Goal: Task Accomplishment & Management: Complete application form

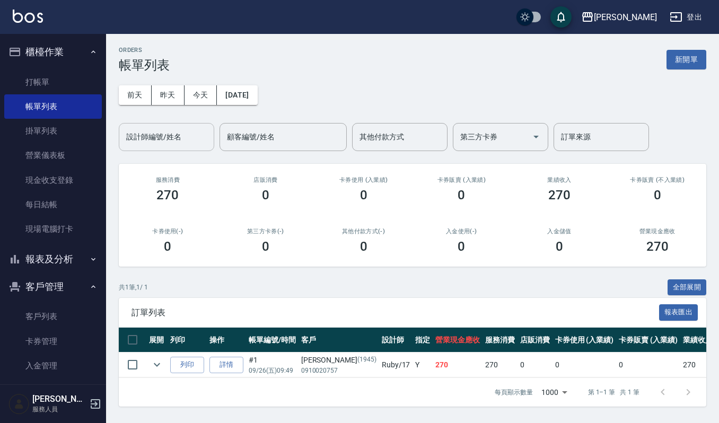
click at [197, 141] on input "設計師編號/姓名" at bounding box center [167, 137] width 86 height 19
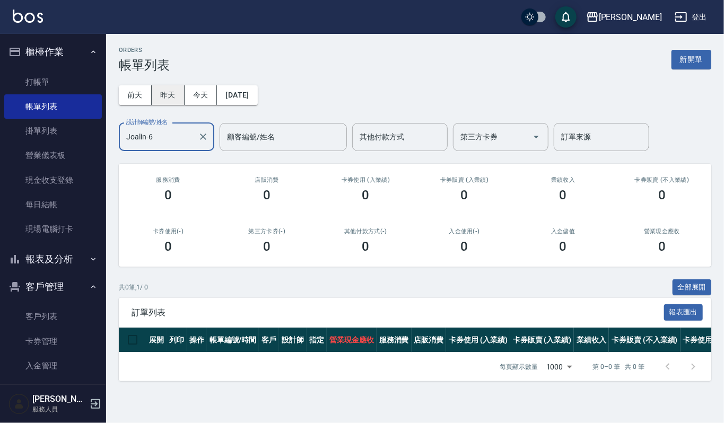
type input "Joalin-6"
click at [164, 93] on button "昨天" at bounding box center [168, 95] width 33 height 20
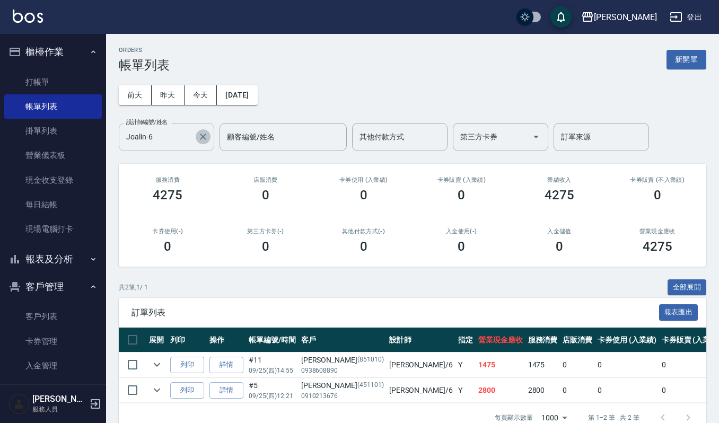
click at [205, 133] on icon "Clear" at bounding box center [203, 137] width 11 height 11
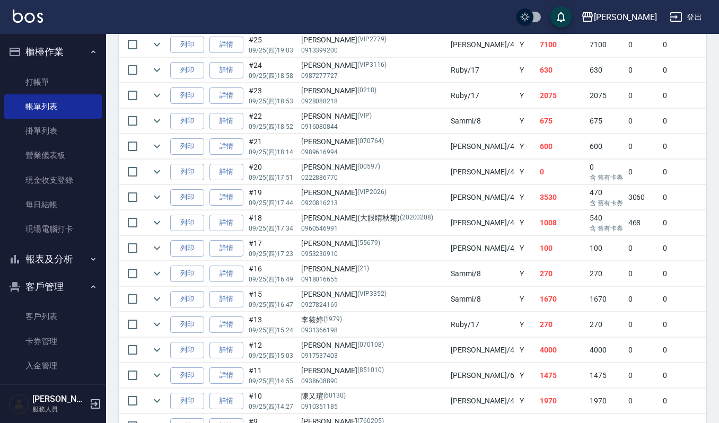
scroll to position [330, 0]
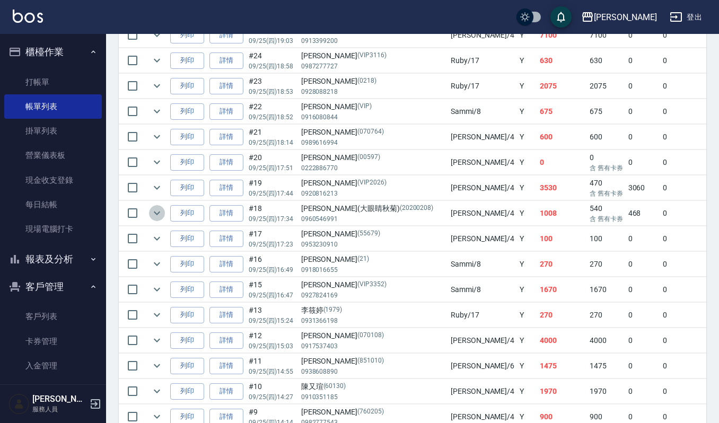
click at [162, 219] on icon "expand row" at bounding box center [157, 213] width 13 height 13
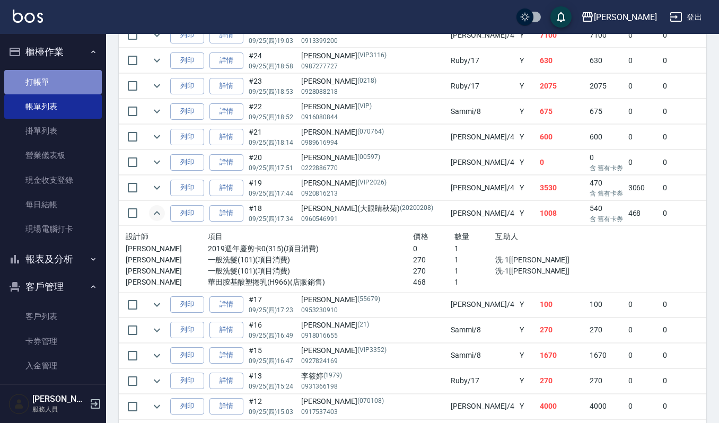
click at [64, 73] on link "打帳單" at bounding box center [53, 82] width 98 height 24
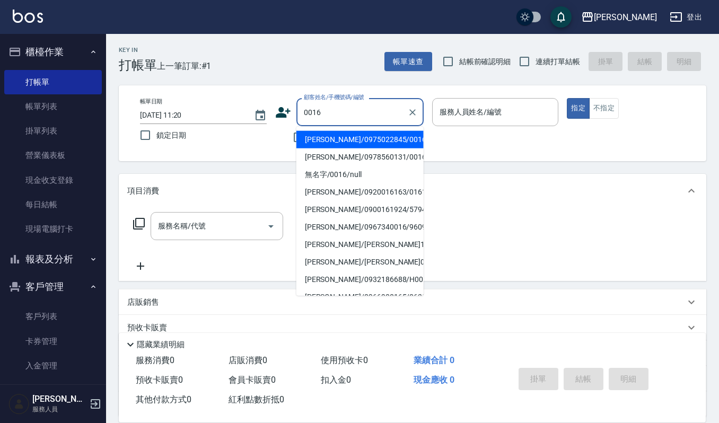
type input "[PERSON_NAME]/0975022845/0016"
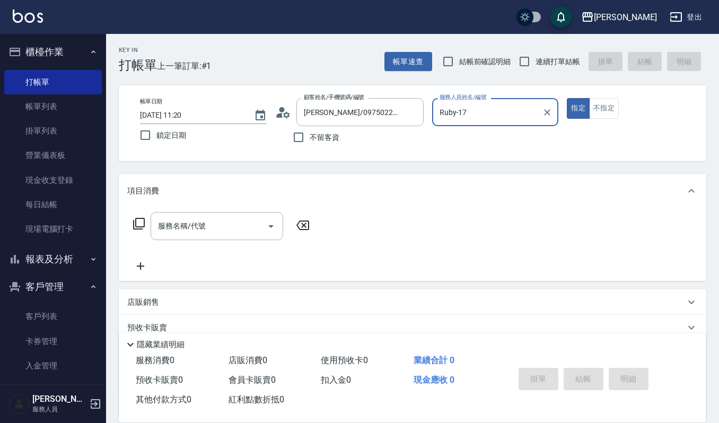
type input "Ruby-17"
click at [567, 98] on button "指定" at bounding box center [578, 108] width 23 height 21
type button "true"
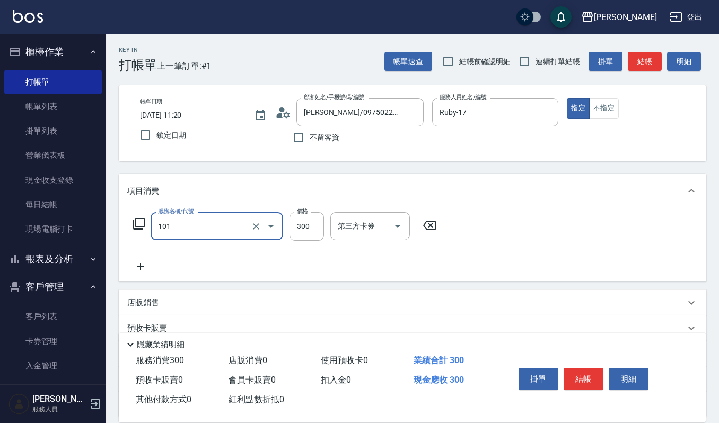
type input "一般洗髮(101)"
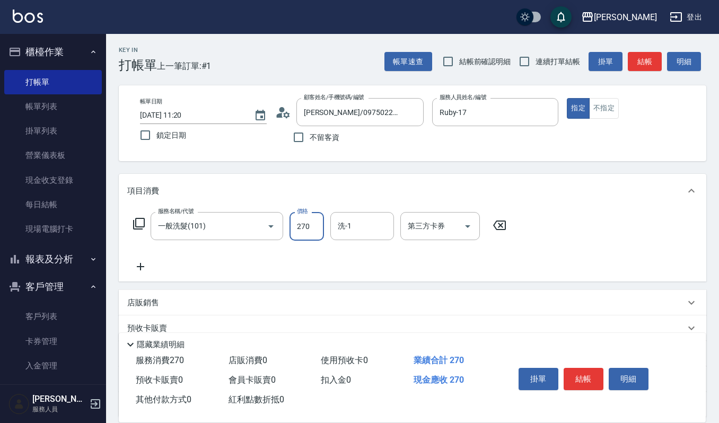
type input "270"
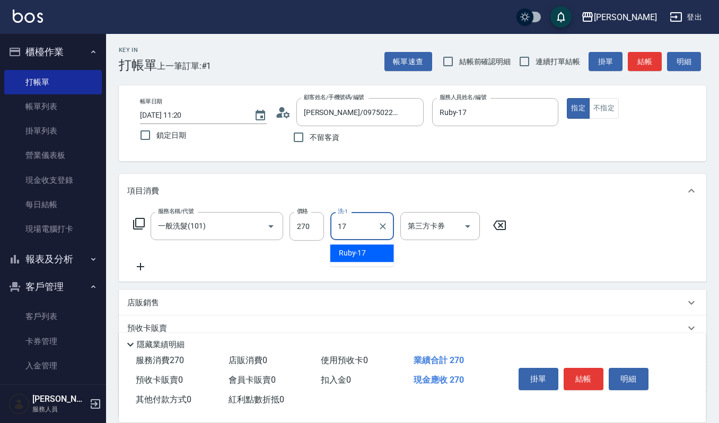
type input "Ruby-17"
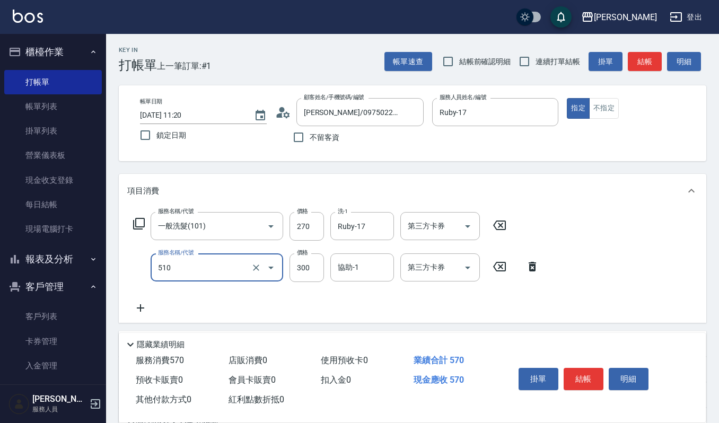
type input "~自備~護髮(510)"
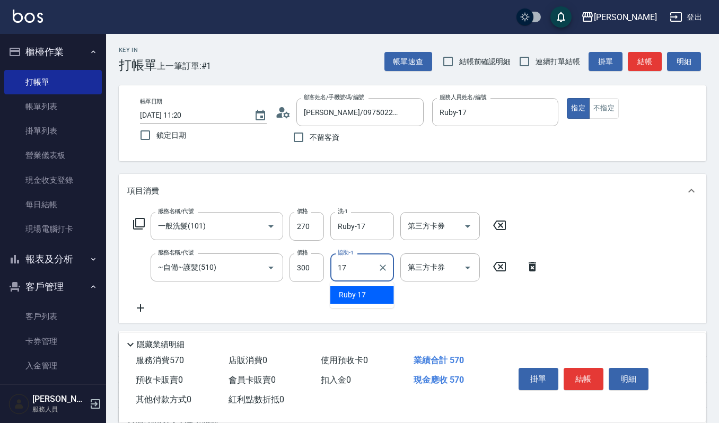
type input "Ruby-17"
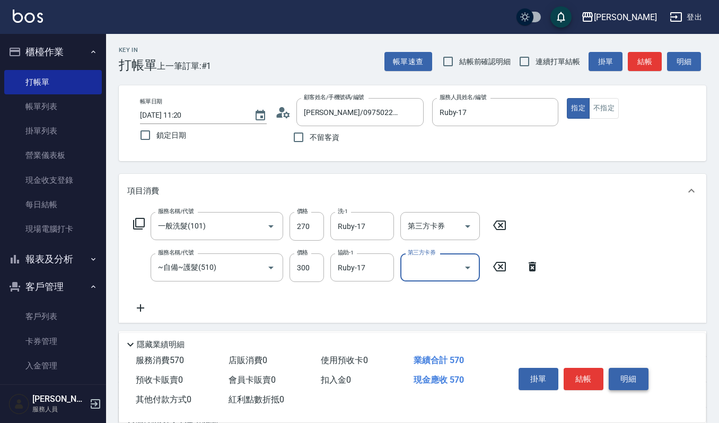
click at [643, 380] on div "掛單 結帳 明細" at bounding box center [584, 380] width 138 height 33
click at [641, 380] on button "明細" at bounding box center [629, 379] width 40 height 22
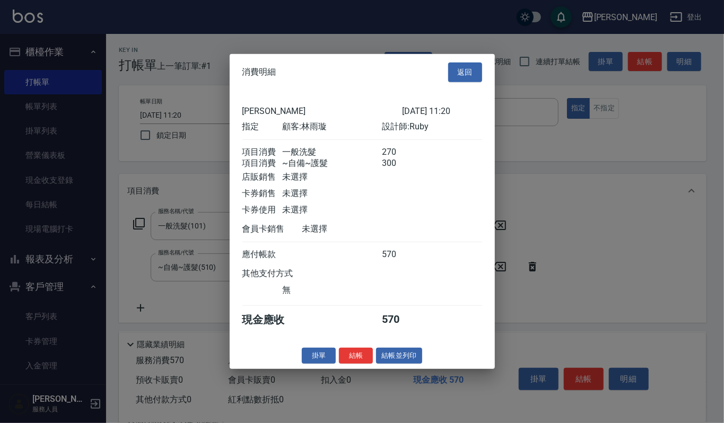
click at [386, 349] on div "消費明細 返回 上越傑森 2025/09/26 11:20 指定 顧客: 林雨璇 設計師: Ruby 項目消費 一般洗髮 270 項目消費 ~自備~護髮 30…" at bounding box center [362, 211] width 265 height 315
click at [394, 357] on button "結帳並列印" at bounding box center [399, 356] width 46 height 16
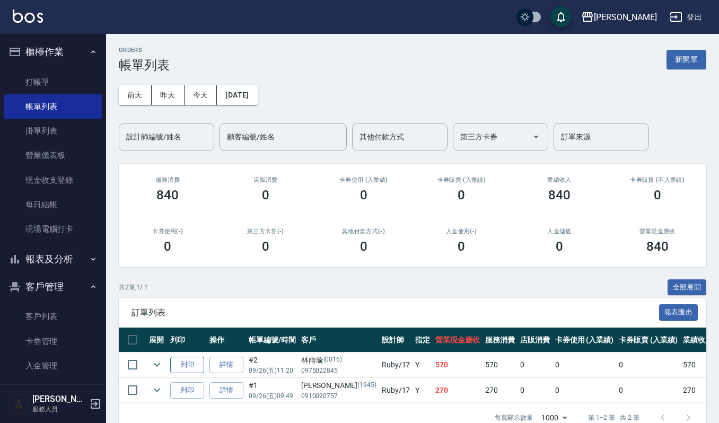
click at [187, 362] on button "列印" at bounding box center [187, 365] width 34 height 16
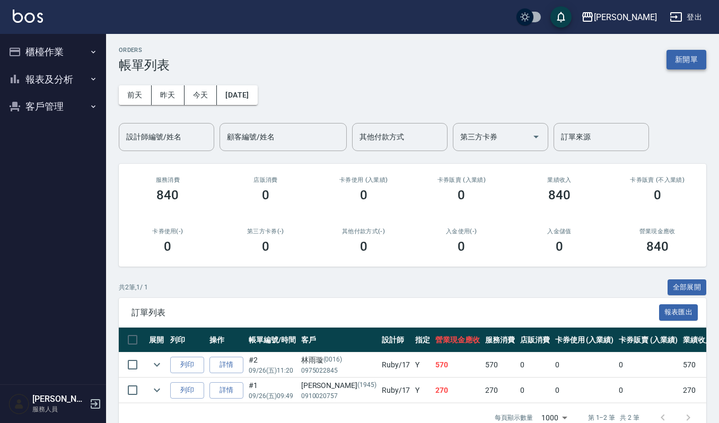
click at [684, 58] on button "新開單" at bounding box center [687, 60] width 40 height 20
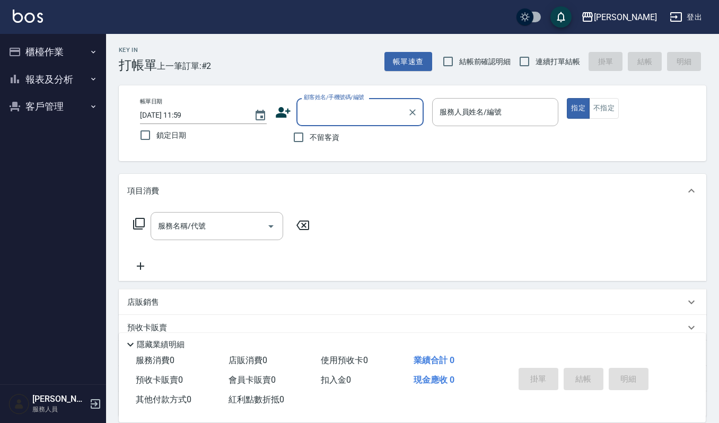
click at [339, 105] on input "顧客姓名/手機號碼/編號" at bounding box center [352, 112] width 102 height 19
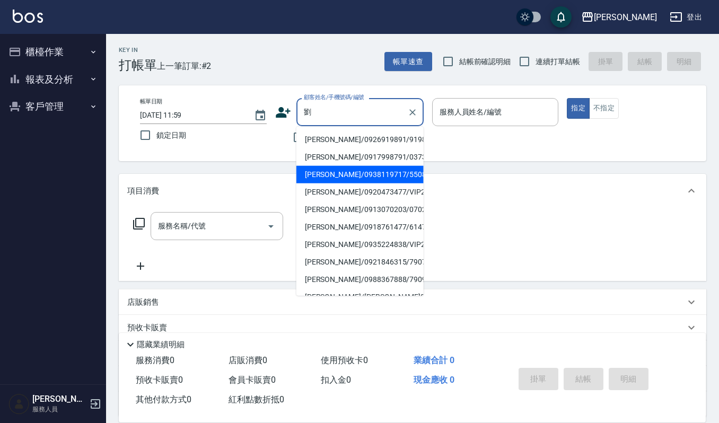
click at [354, 175] on li "[PERSON_NAME]/0938119717/550822" at bounding box center [360, 175] width 127 height 18
type input "[PERSON_NAME]/0938119717/550822"
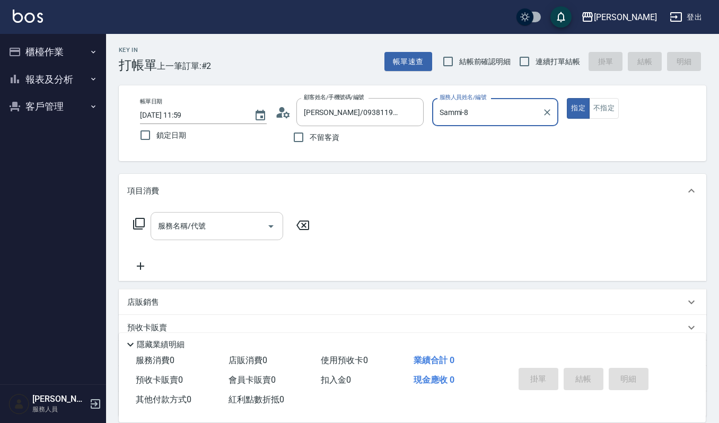
click at [205, 225] on input "服務名稱/代號" at bounding box center [208, 226] width 107 height 19
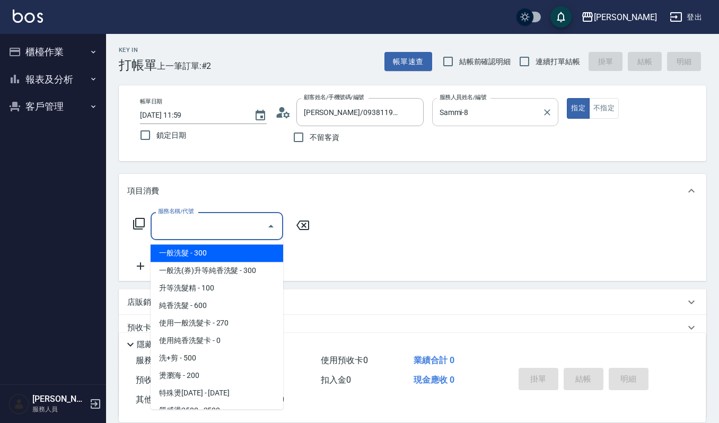
click at [482, 111] on input "Sammi-8" at bounding box center [487, 112] width 101 height 19
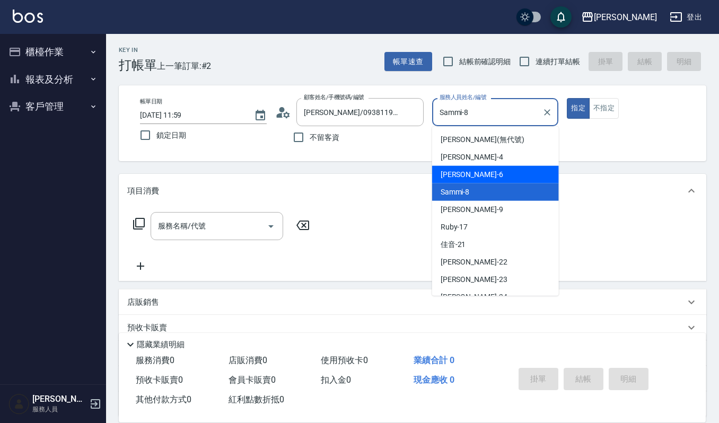
click at [492, 168] on div "Joalin -6" at bounding box center [495, 175] width 127 height 18
type input "Joalin-6"
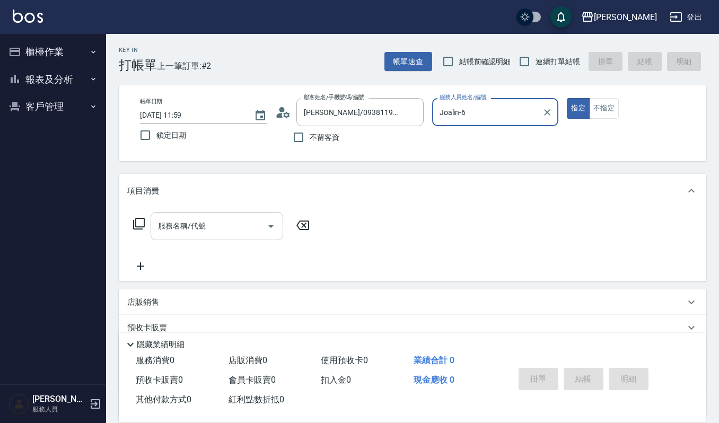
click at [223, 228] on input "服務名稱/代號" at bounding box center [208, 226] width 107 height 19
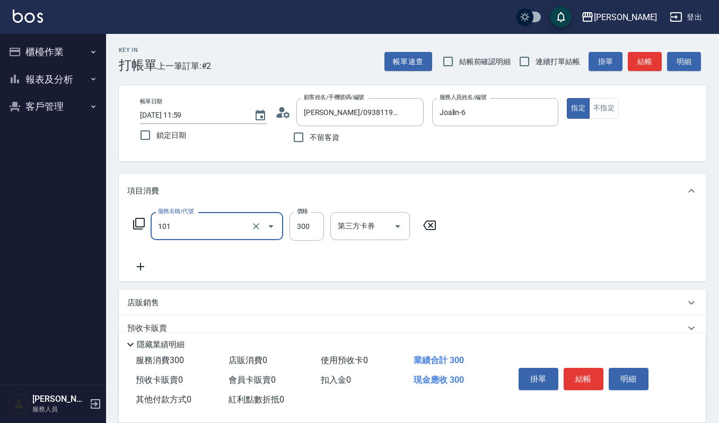
type input "一般洗髮(101)"
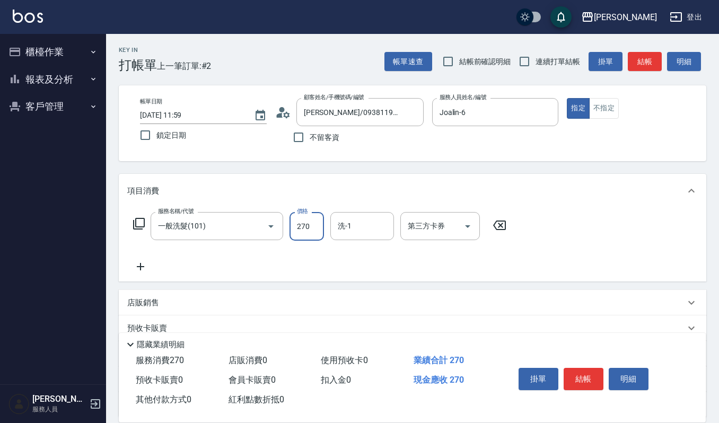
type input "270"
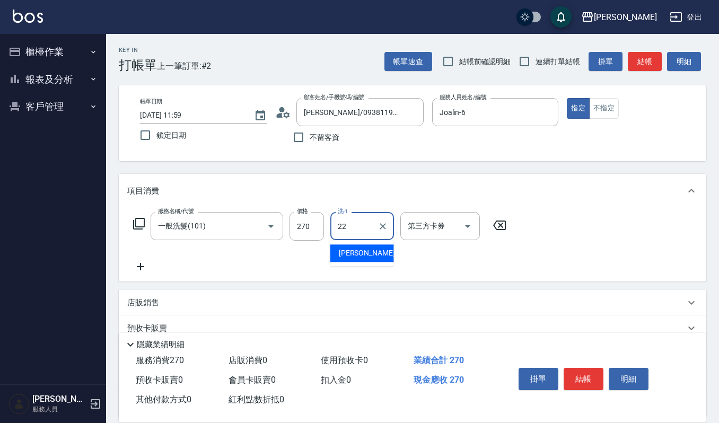
type input "[PERSON_NAME]-22"
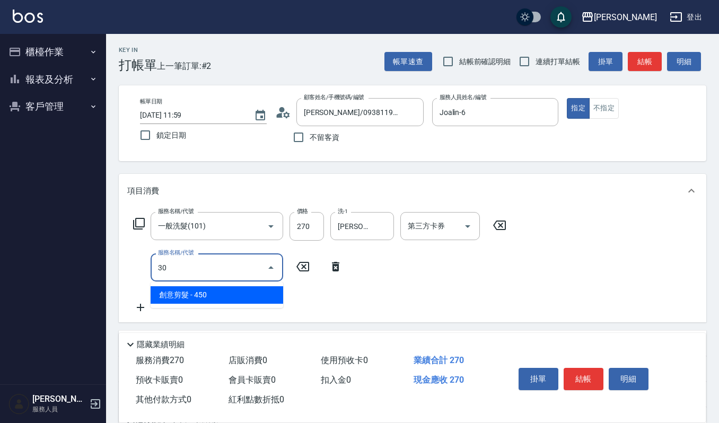
type input "3"
type input "自備複方.亞士(532)"
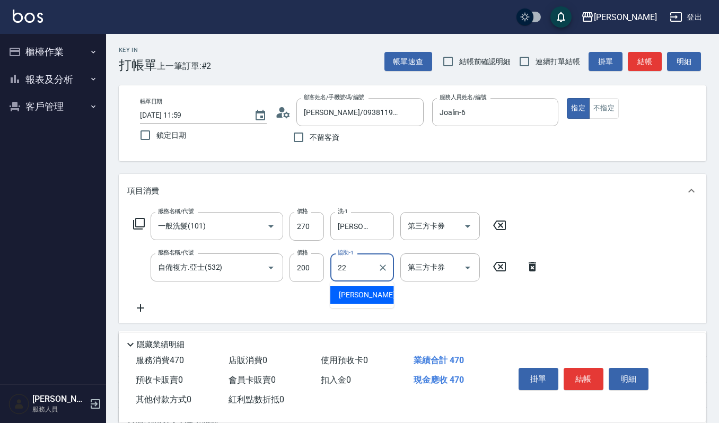
type input "[PERSON_NAME]-22"
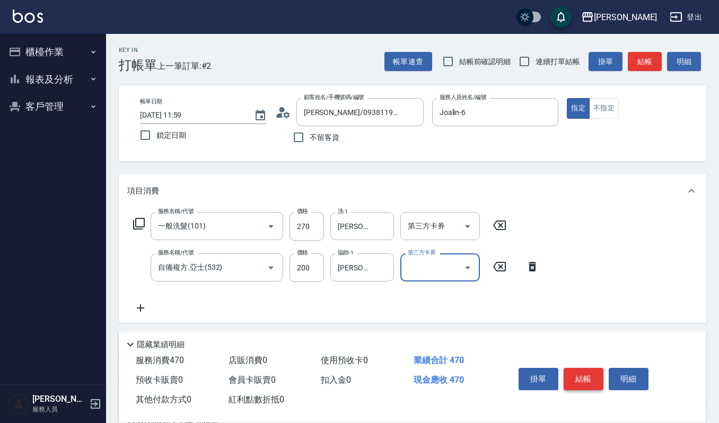
click at [592, 381] on button "結帳" at bounding box center [584, 379] width 40 height 22
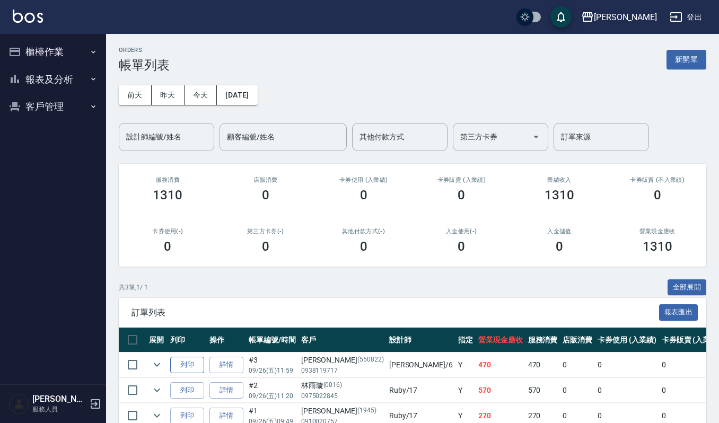
click at [179, 364] on button "列印" at bounding box center [187, 365] width 34 height 16
